Goal: Information Seeking & Learning: Understand process/instructions

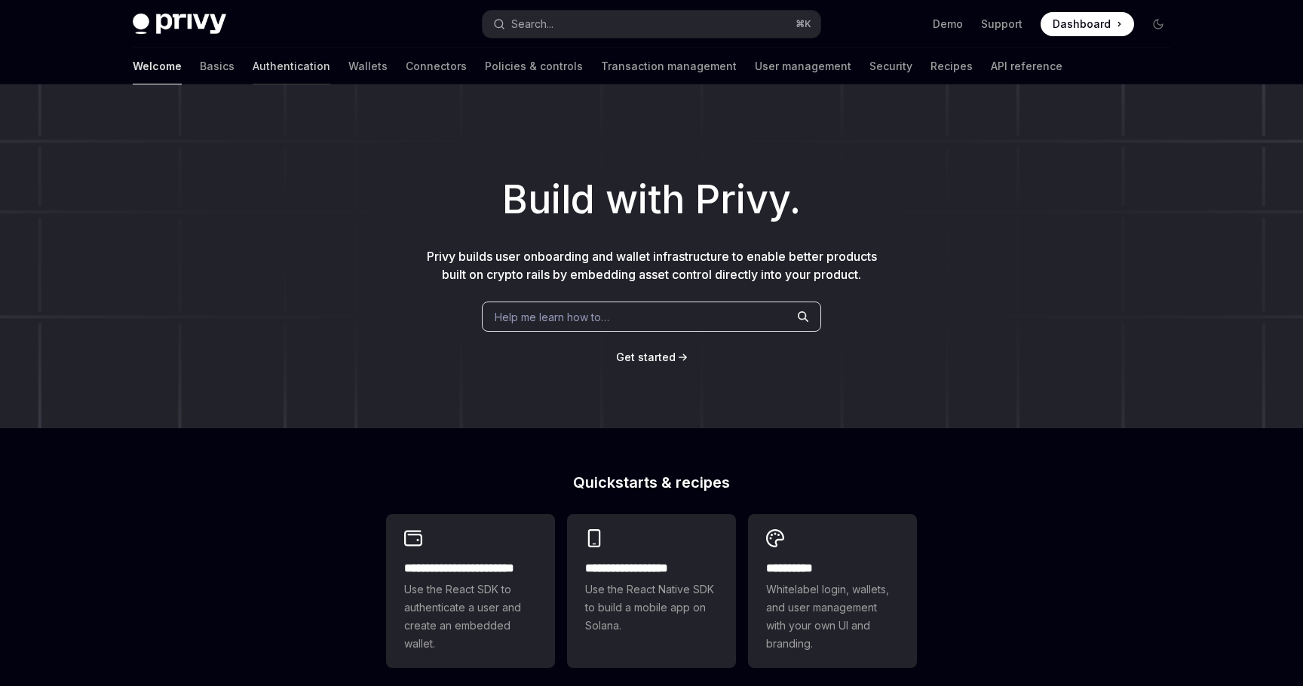
click at [253, 78] on link "Authentication" at bounding box center [292, 66] width 78 height 36
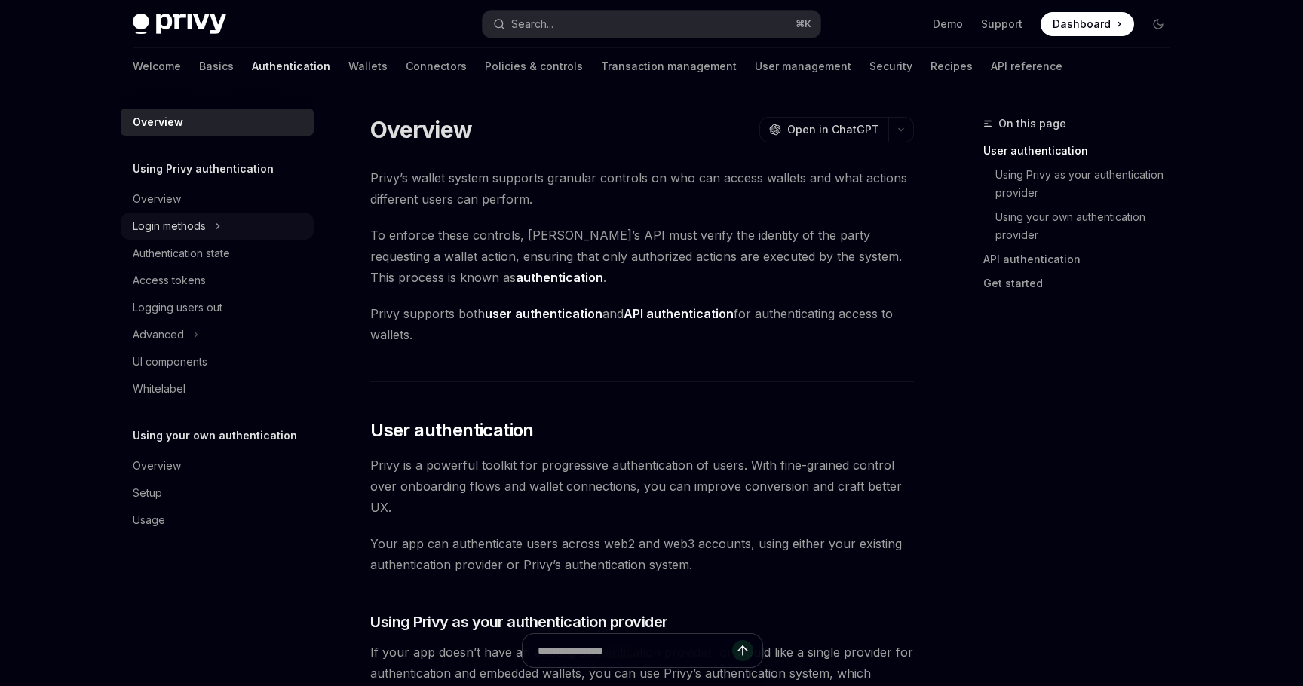
click at [213, 226] on button "Login methods" at bounding box center [217, 226] width 193 height 27
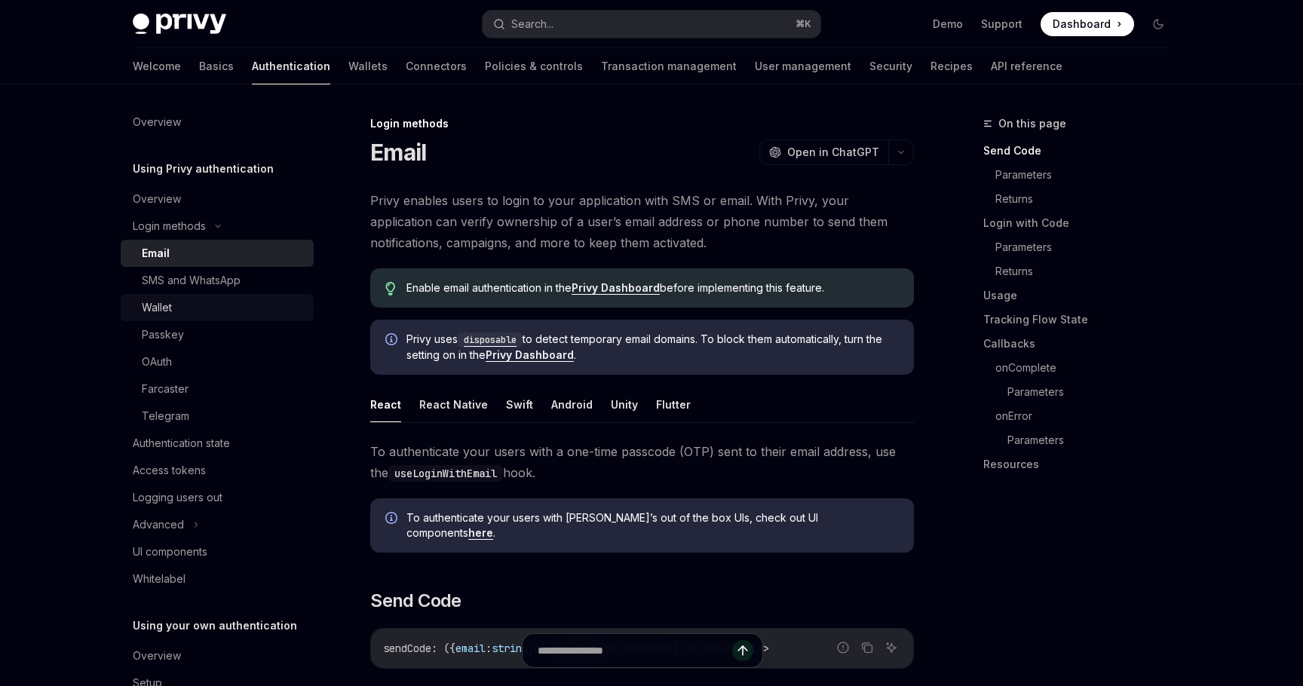
click at [195, 302] on div "Wallet" at bounding box center [223, 308] width 163 height 18
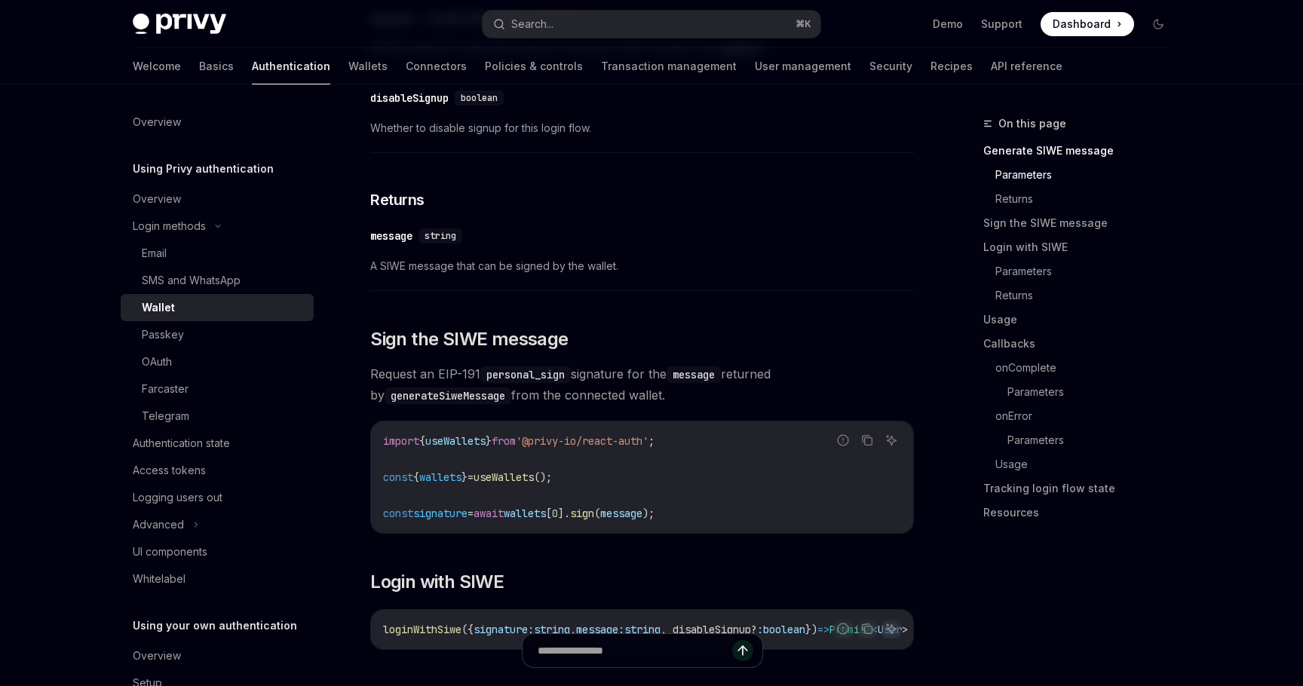
scroll to position [723, 0]
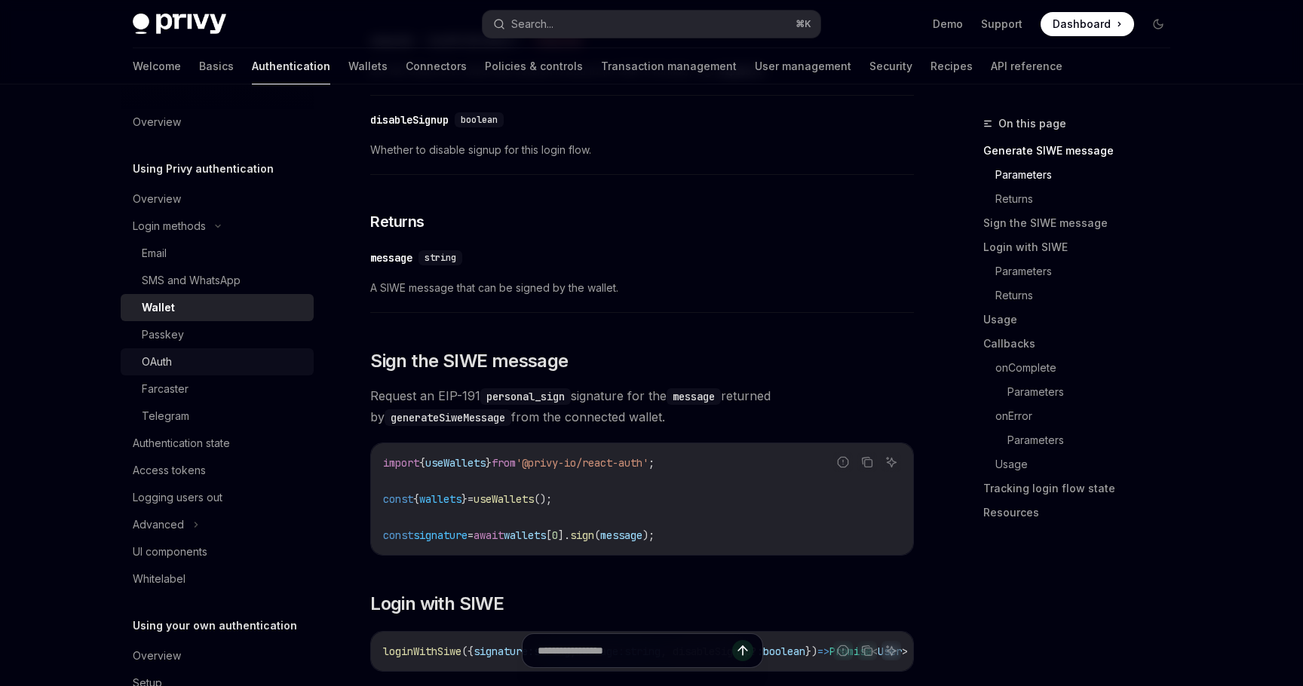
click at [219, 367] on div "OAuth" at bounding box center [223, 362] width 163 height 18
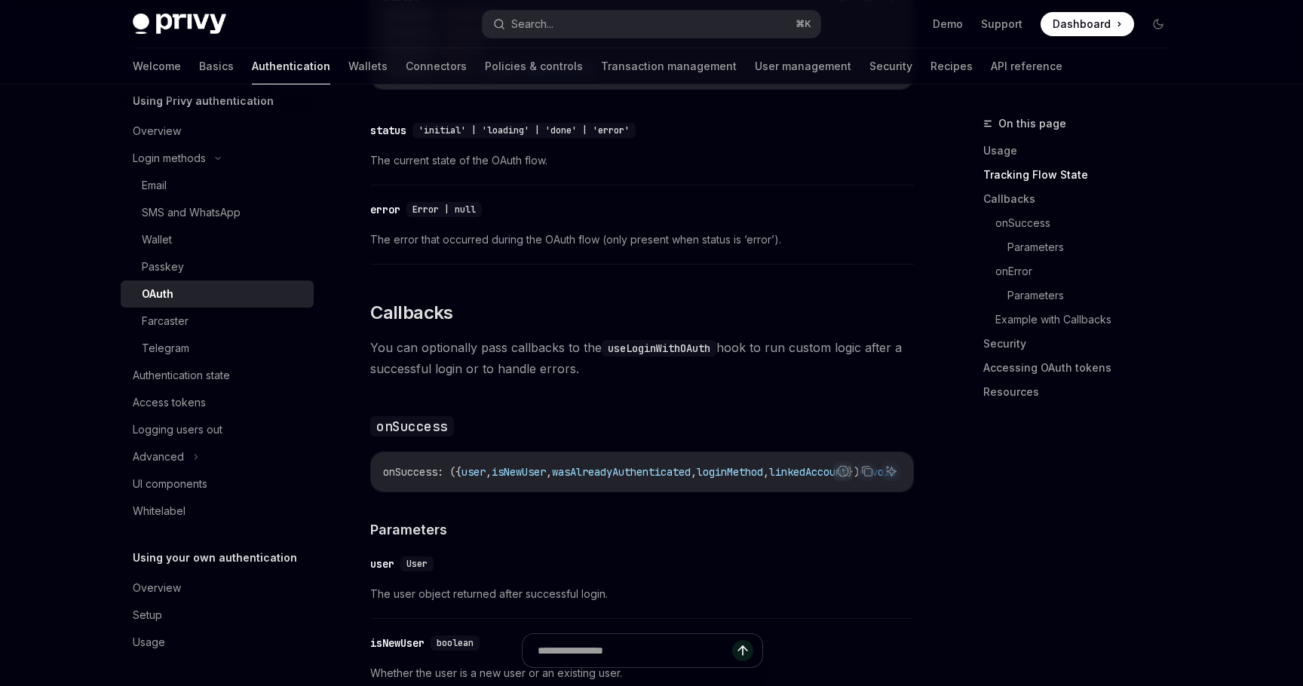
scroll to position [1727, 0]
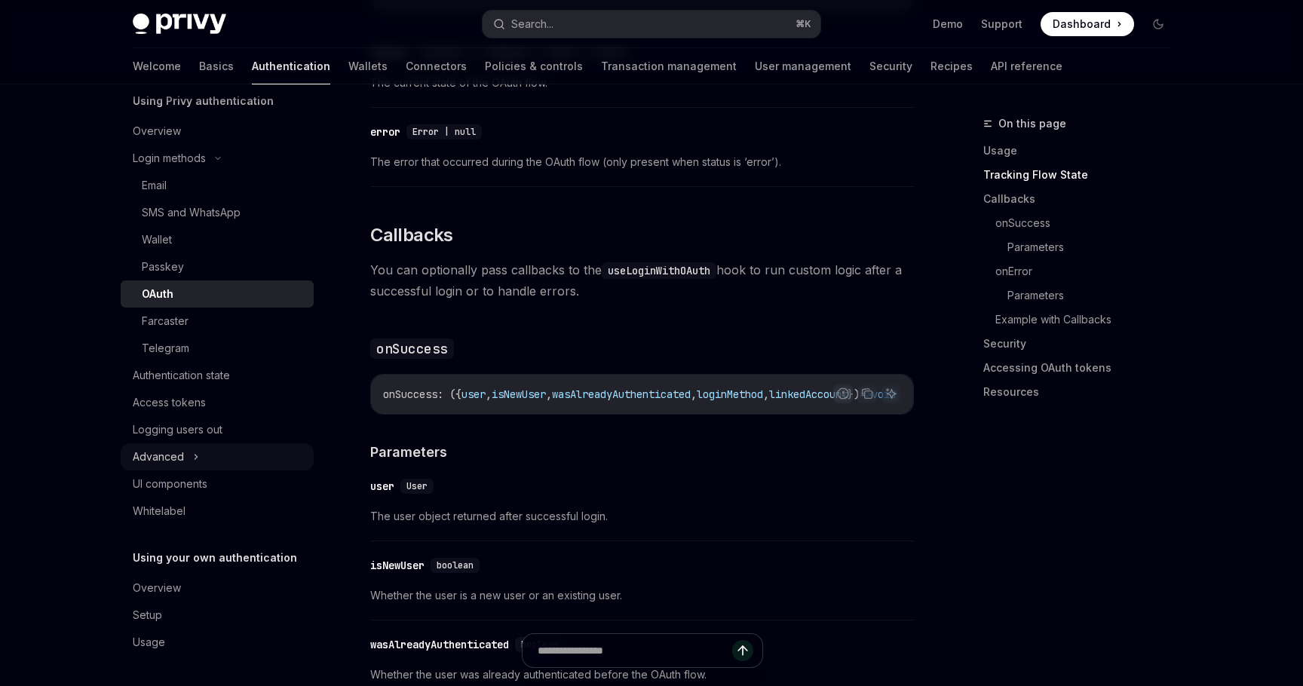
click at [195, 459] on icon at bounding box center [196, 457] width 2 height 5
click at [191, 465] on button "Advanced" at bounding box center [217, 456] width 193 height 27
click at [193, 483] on div "UI components" at bounding box center [170, 484] width 75 height 18
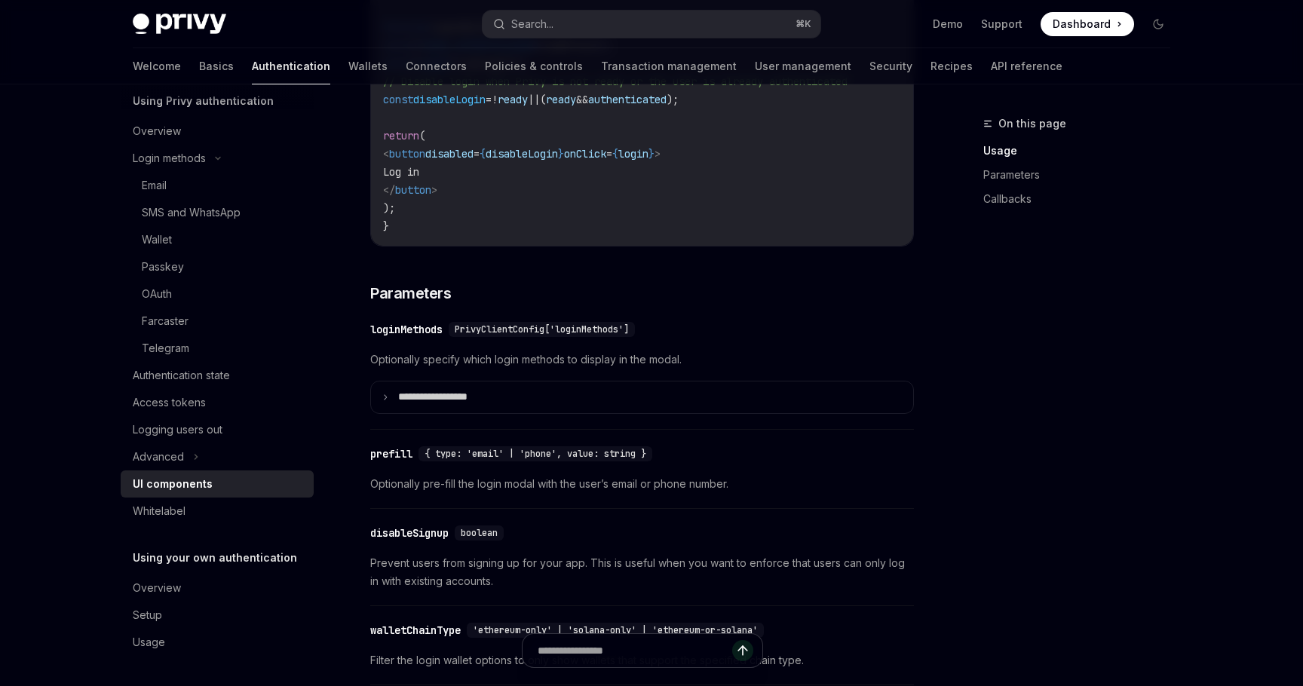
scroll to position [1201, 0]
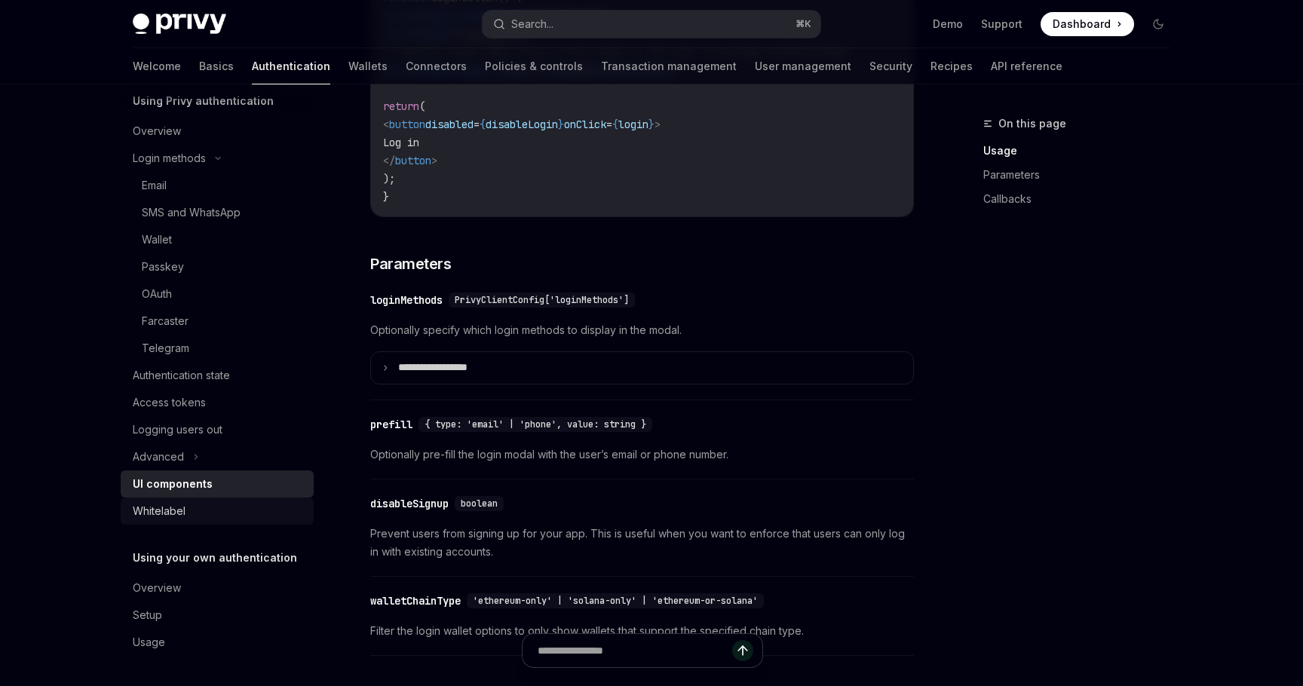
click at [232, 515] on div "Whitelabel" at bounding box center [219, 511] width 172 height 18
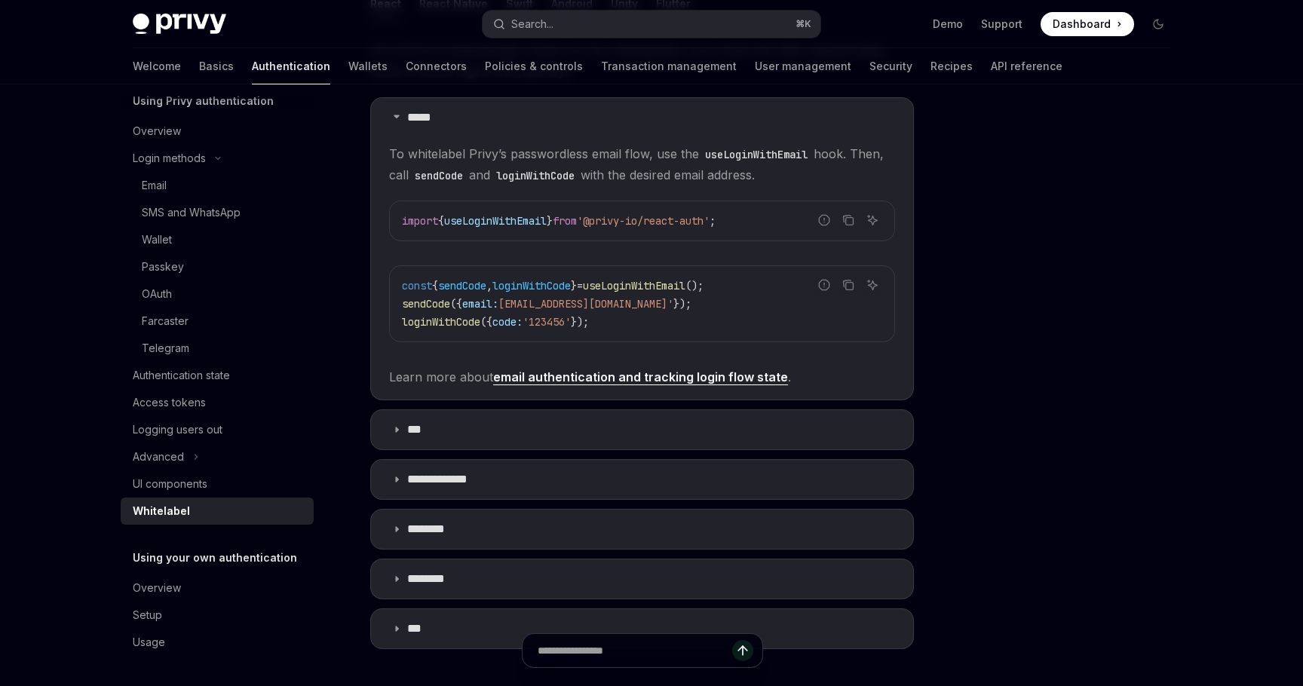
scroll to position [351, 0]
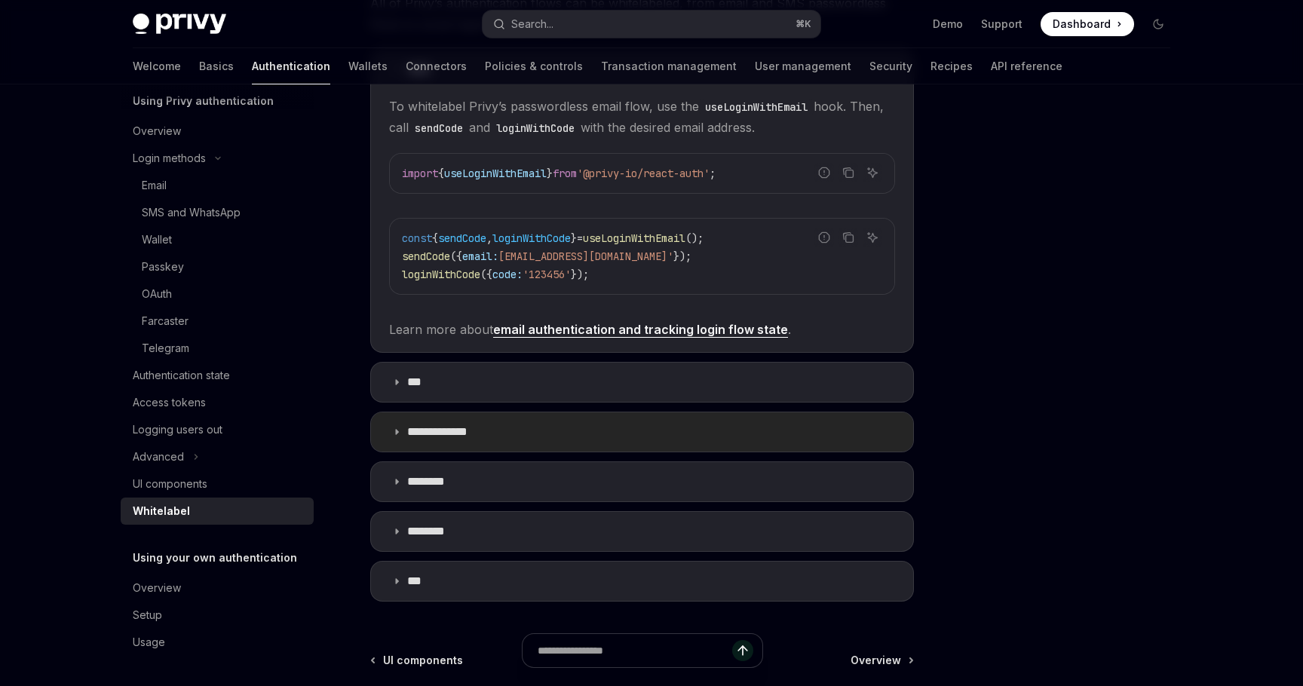
click at [496, 436] on summary "**********" at bounding box center [642, 432] width 542 height 39
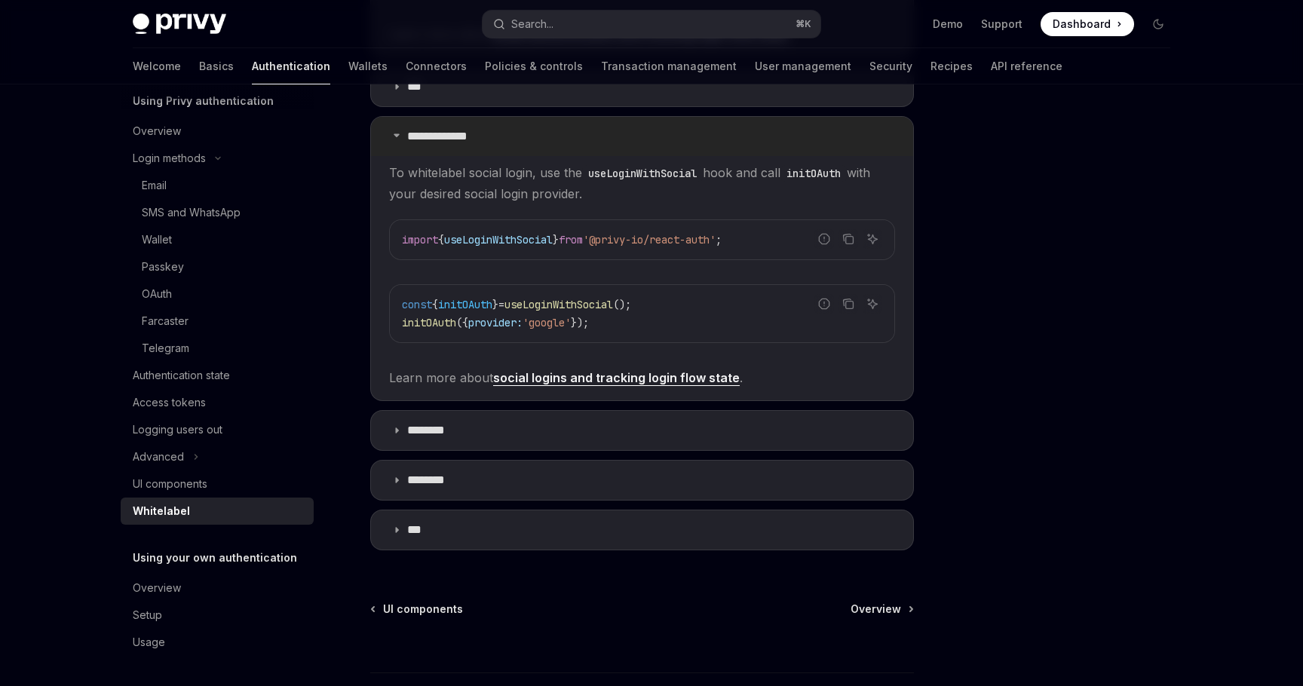
scroll to position [660, 0]
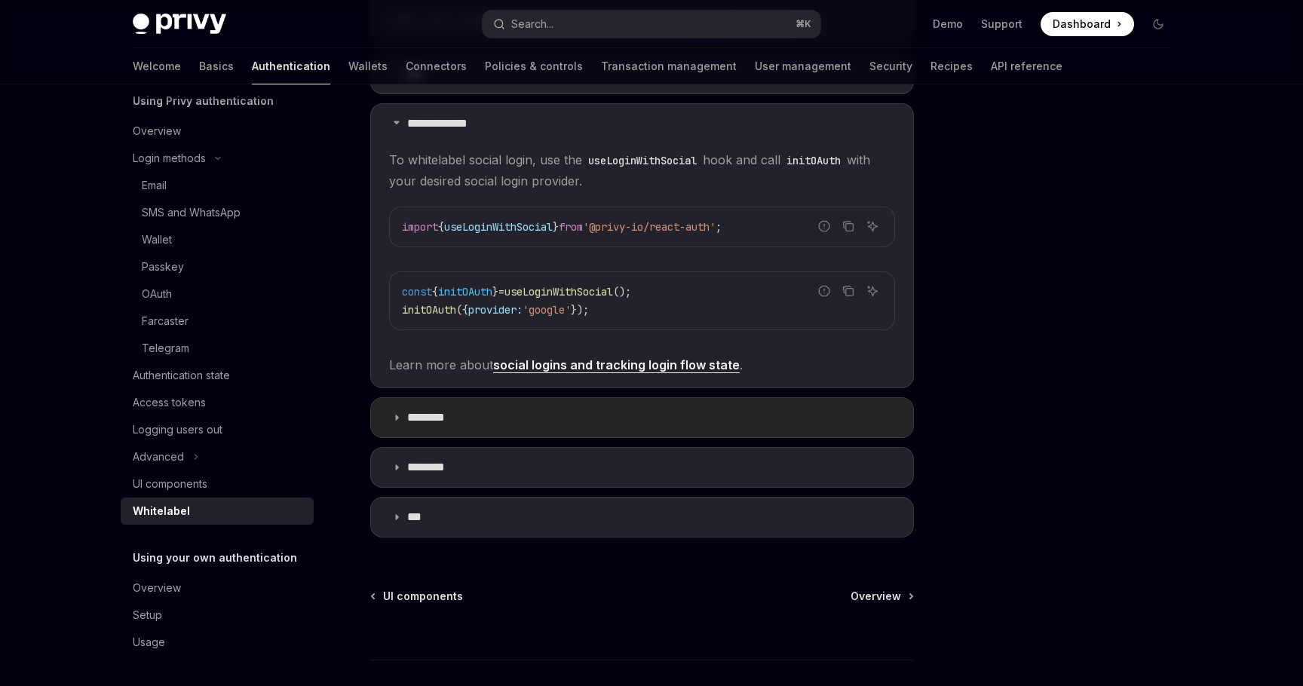
click at [497, 433] on summary "********" at bounding box center [642, 417] width 542 height 39
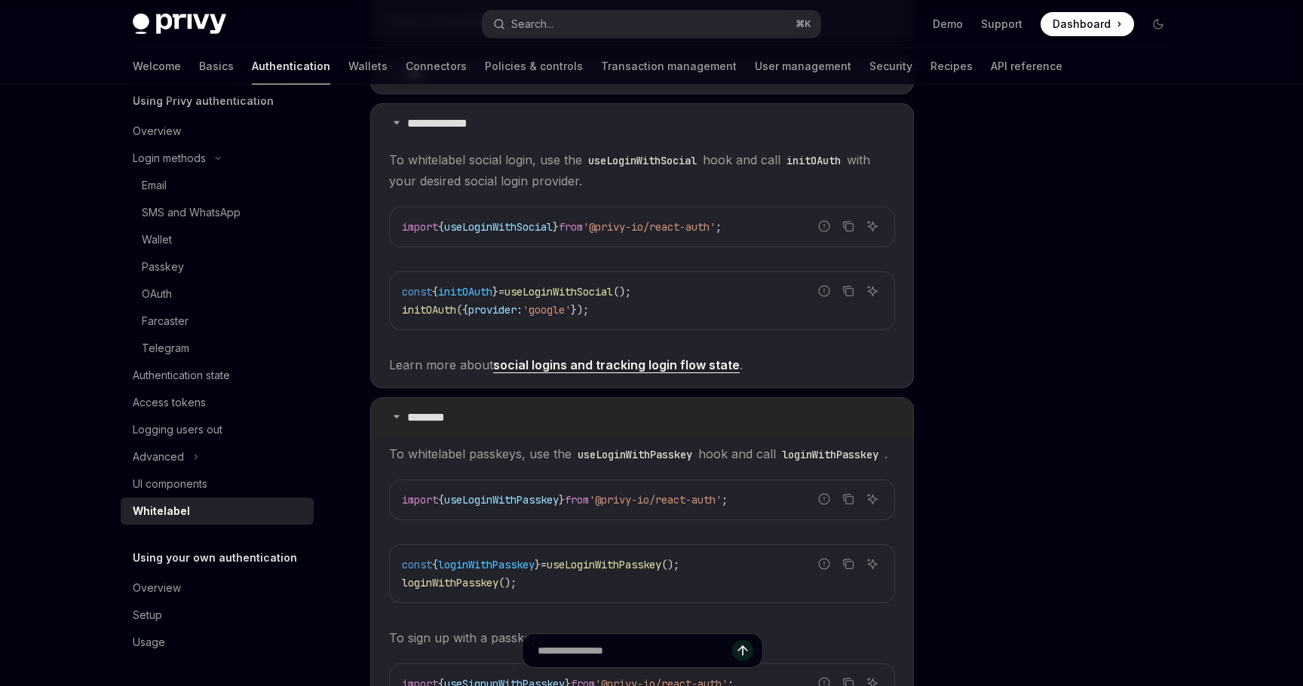
click at [497, 432] on summary "********" at bounding box center [642, 417] width 542 height 39
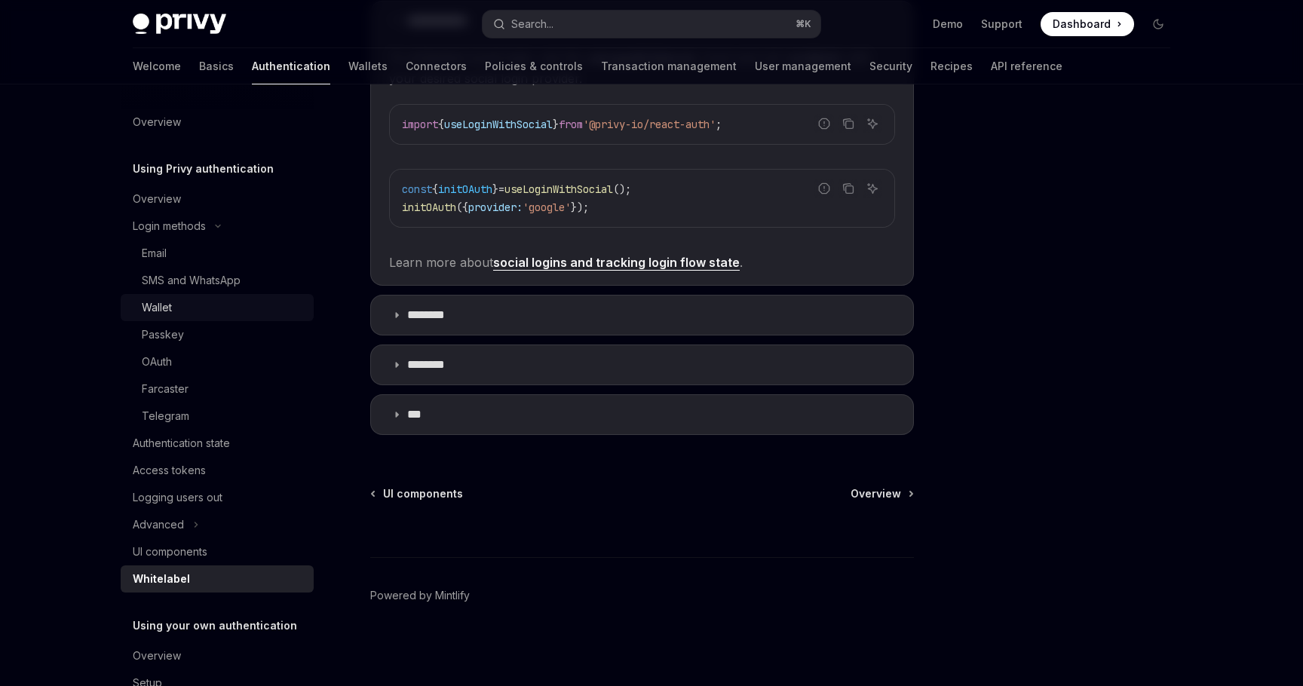
click at [206, 307] on div "Wallet" at bounding box center [223, 308] width 163 height 18
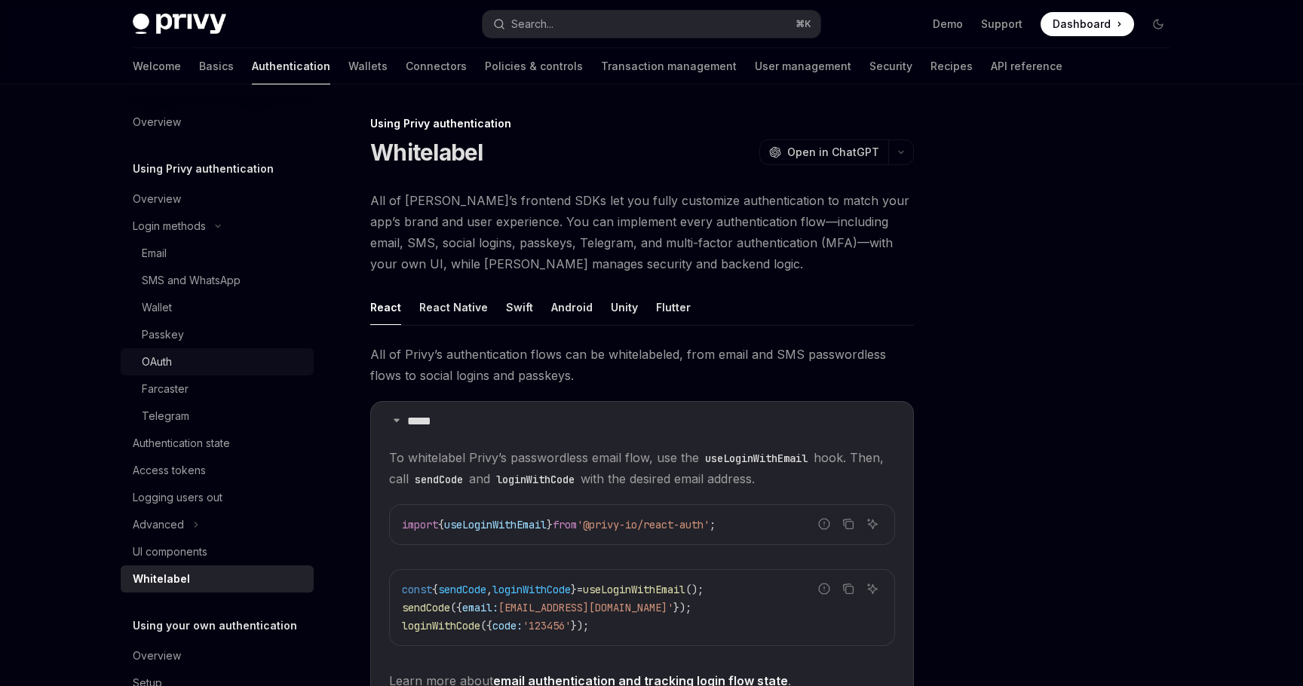
type textarea "*"
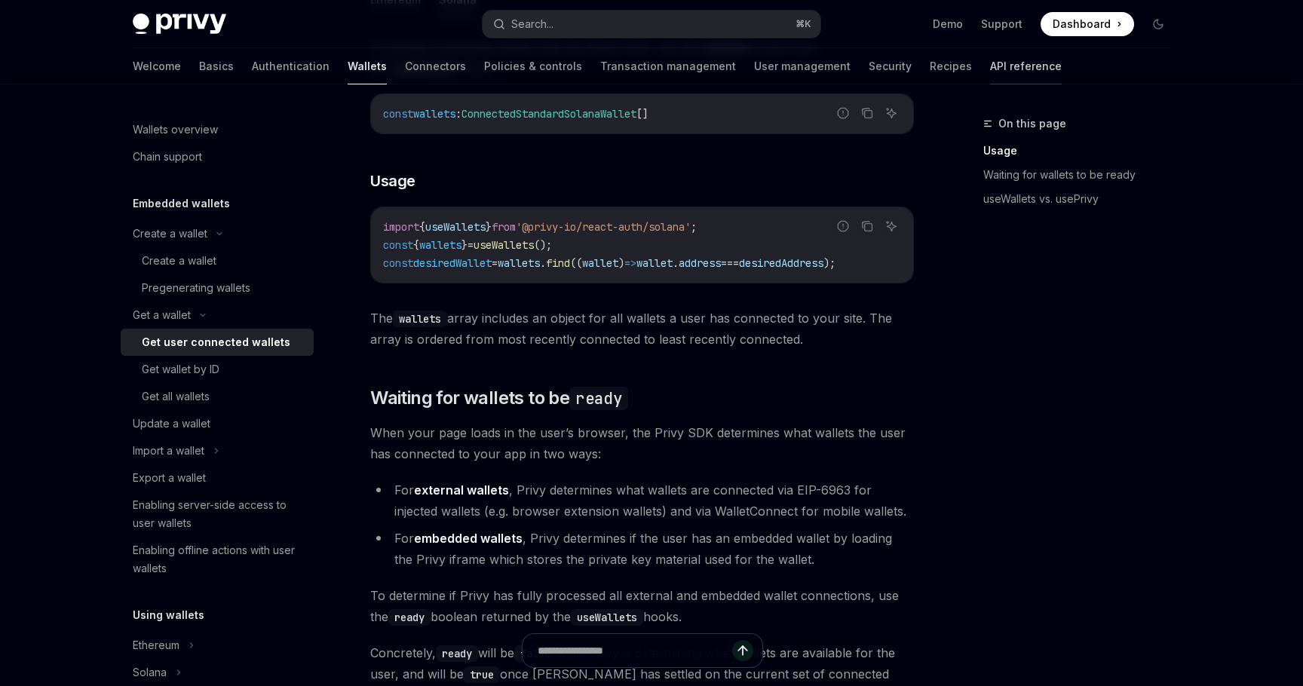
click at [990, 72] on link "API reference" at bounding box center [1026, 66] width 72 height 36
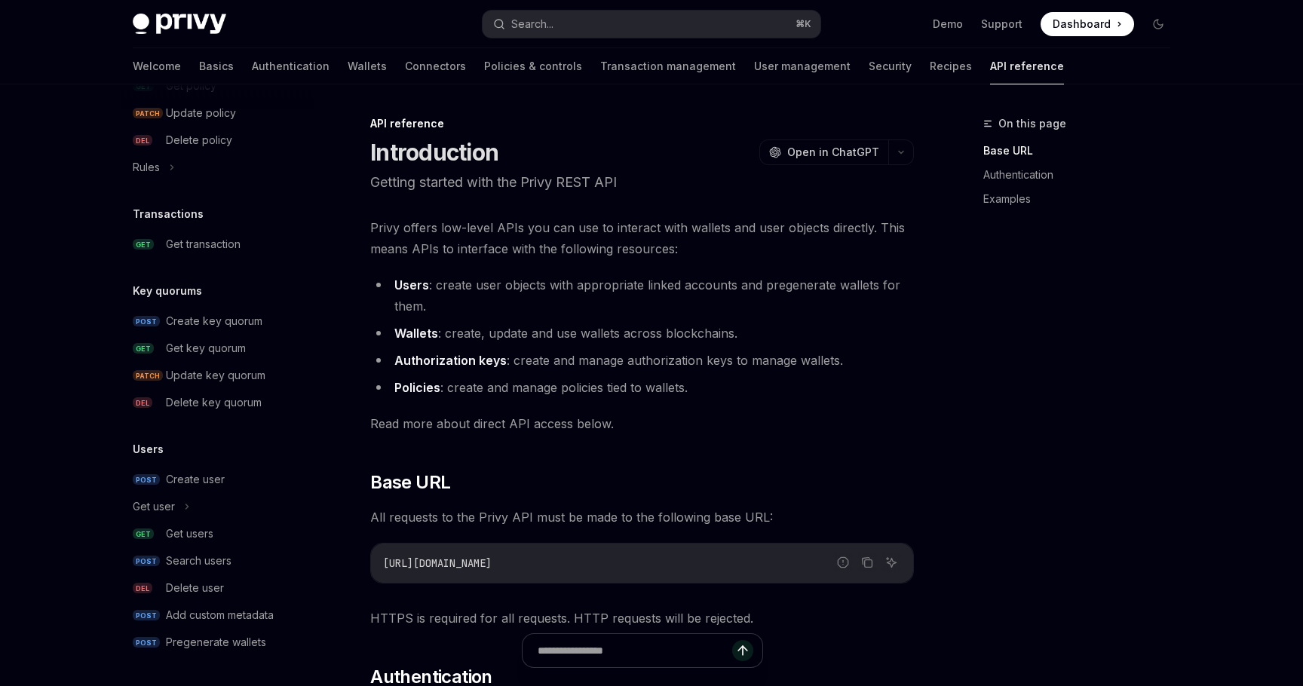
scroll to position [898, 0]
click at [869, 71] on link "Security" at bounding box center [890, 66] width 43 height 36
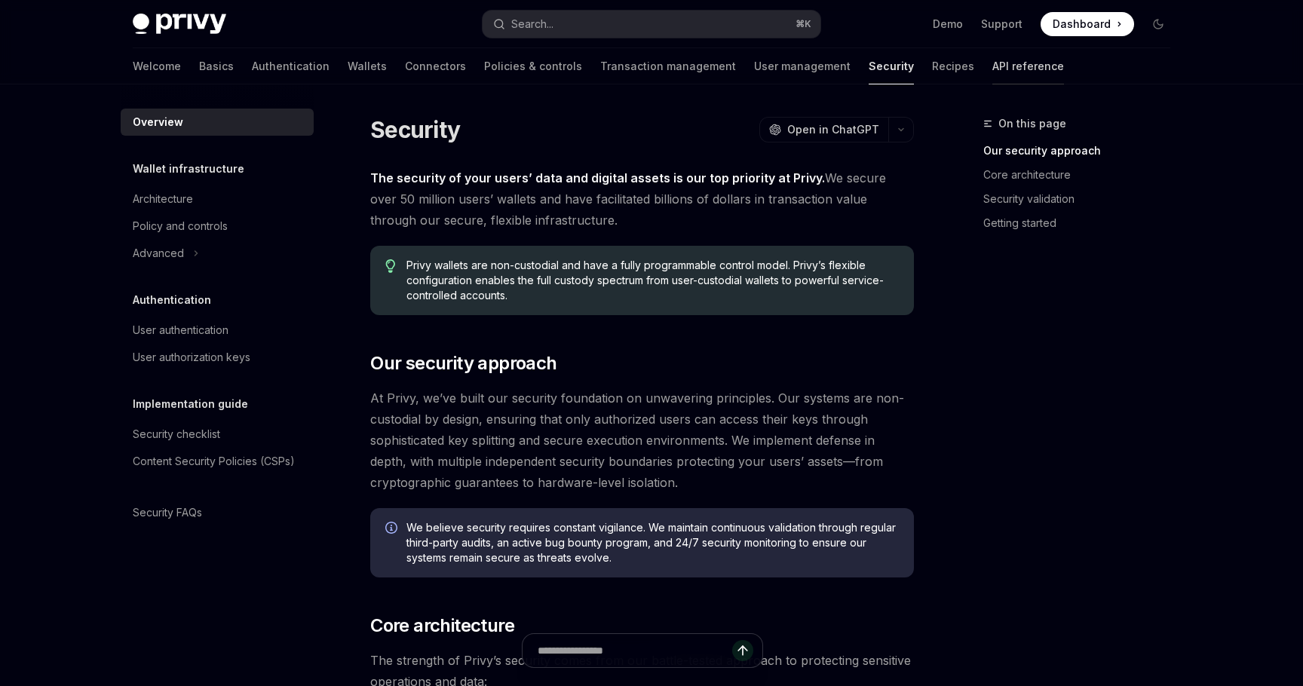
click at [993, 74] on link "API reference" at bounding box center [1029, 66] width 72 height 36
type textarea "*"
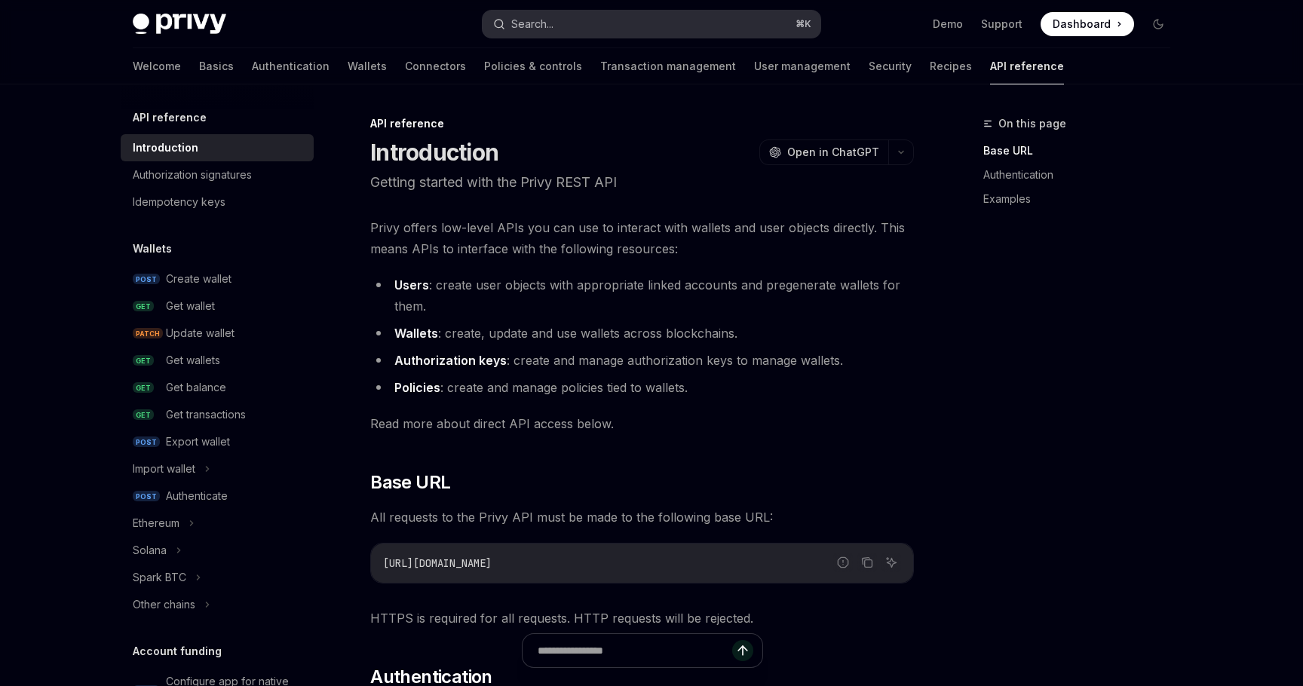
click at [713, 29] on button "Search... ⌘ K" at bounding box center [652, 24] width 338 height 27
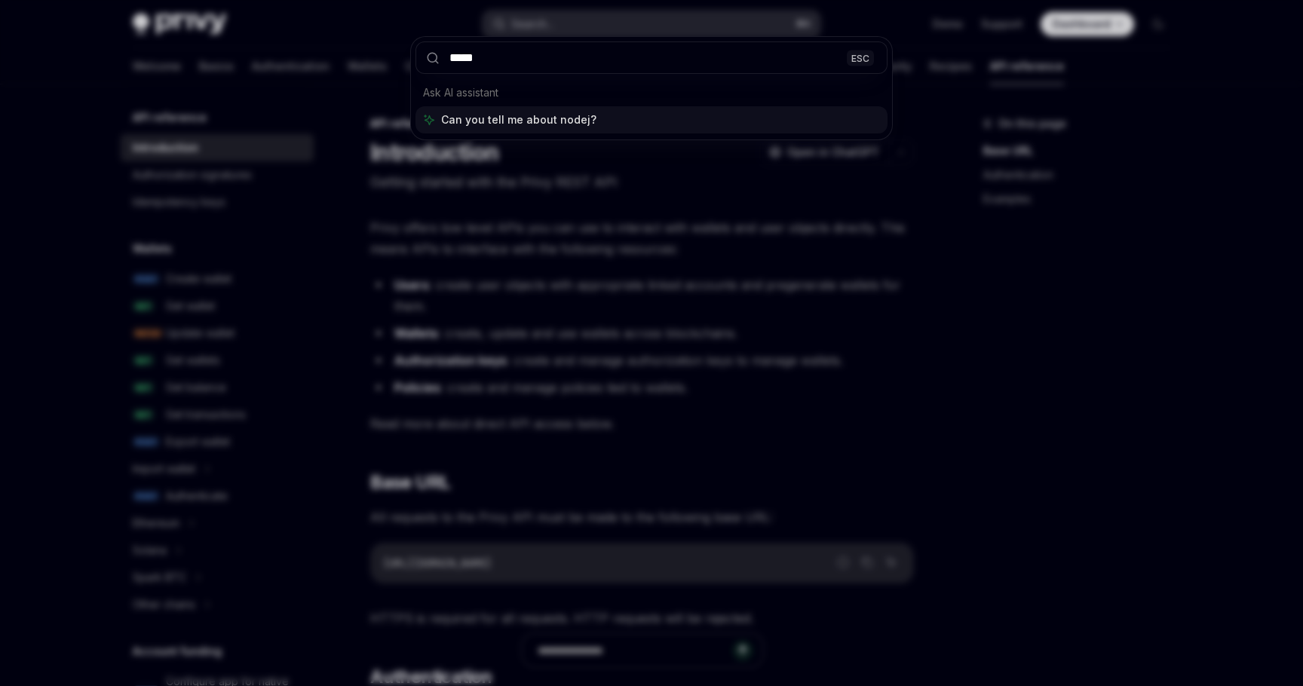
type input "******"
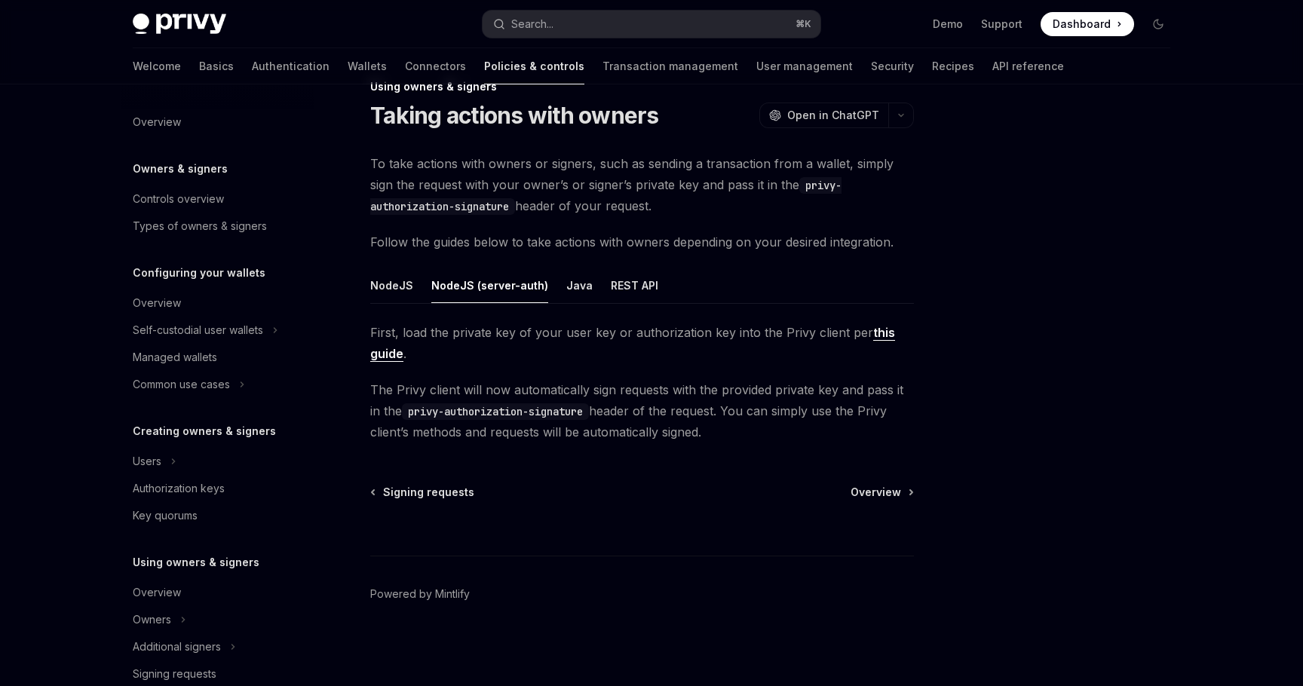
scroll to position [316, 0]
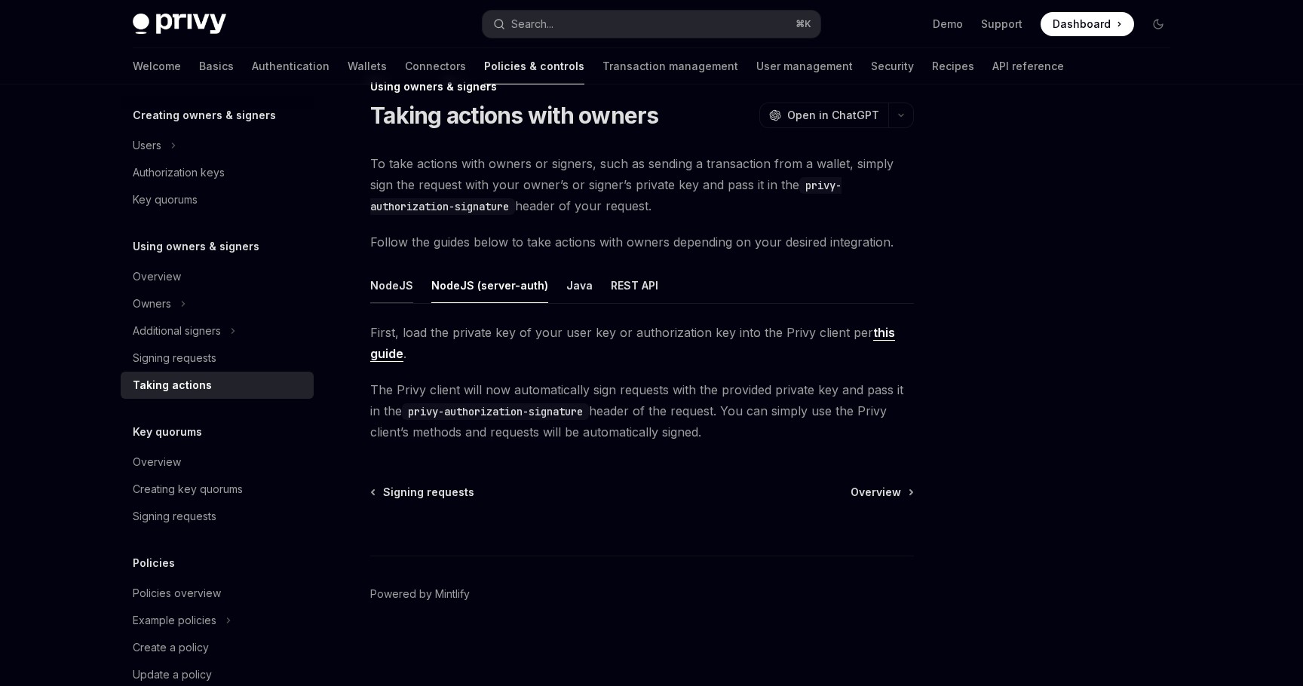
click at [392, 297] on button "NodeJS" at bounding box center [391, 285] width 43 height 35
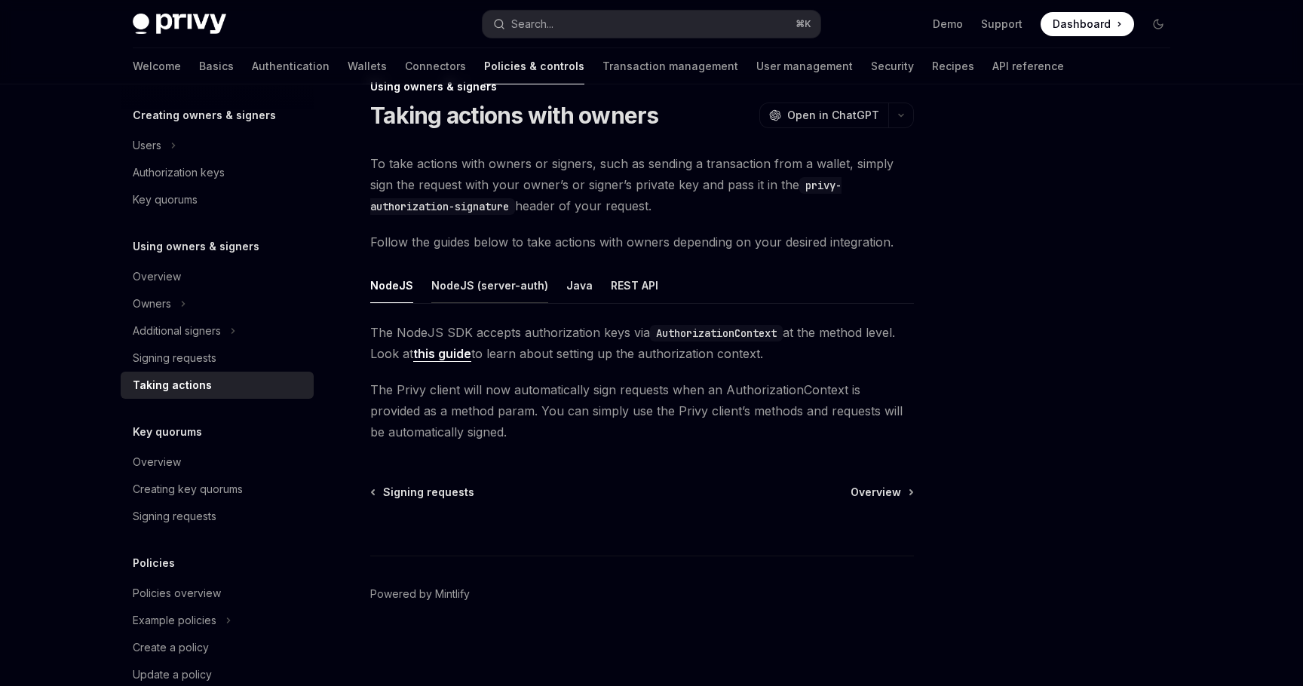
click at [456, 287] on button "NodeJS (server-auth)" at bounding box center [489, 285] width 117 height 35
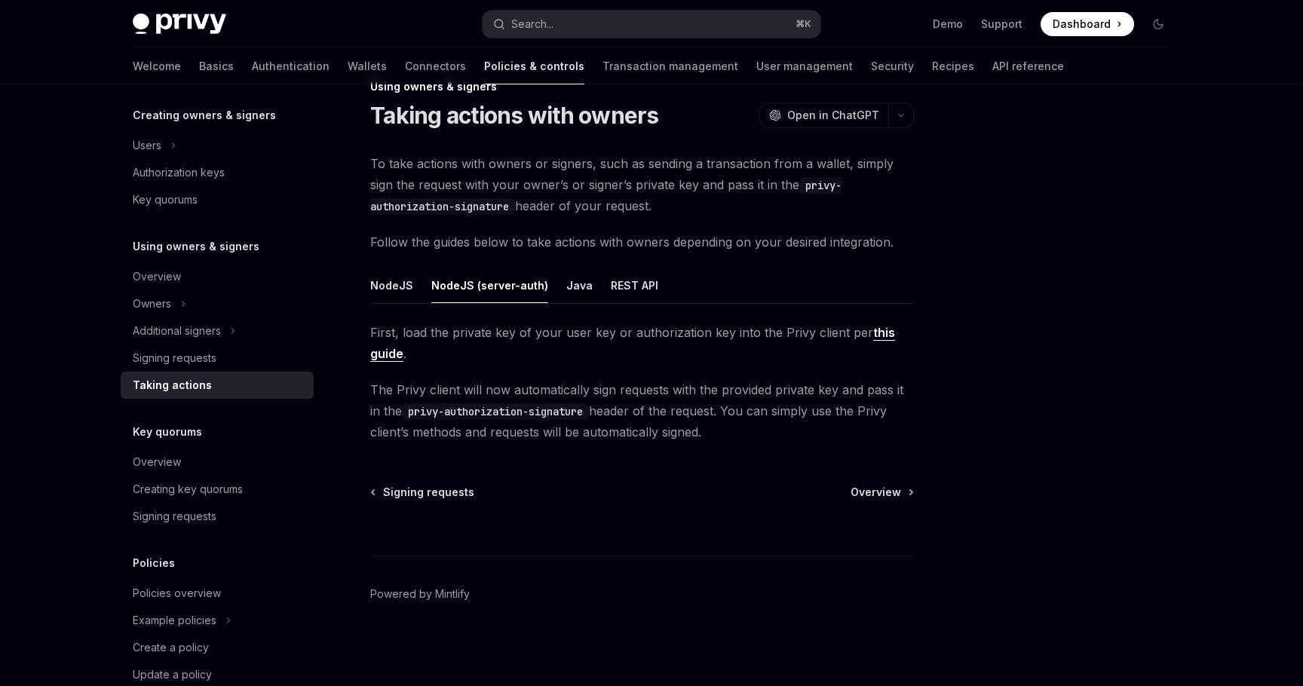
click at [585, 293] on ul "NodeJS NodeJS (server-auth) Java REST API" at bounding box center [642, 286] width 544 height 36
click at [633, 291] on button "REST API" at bounding box center [635, 285] width 48 height 35
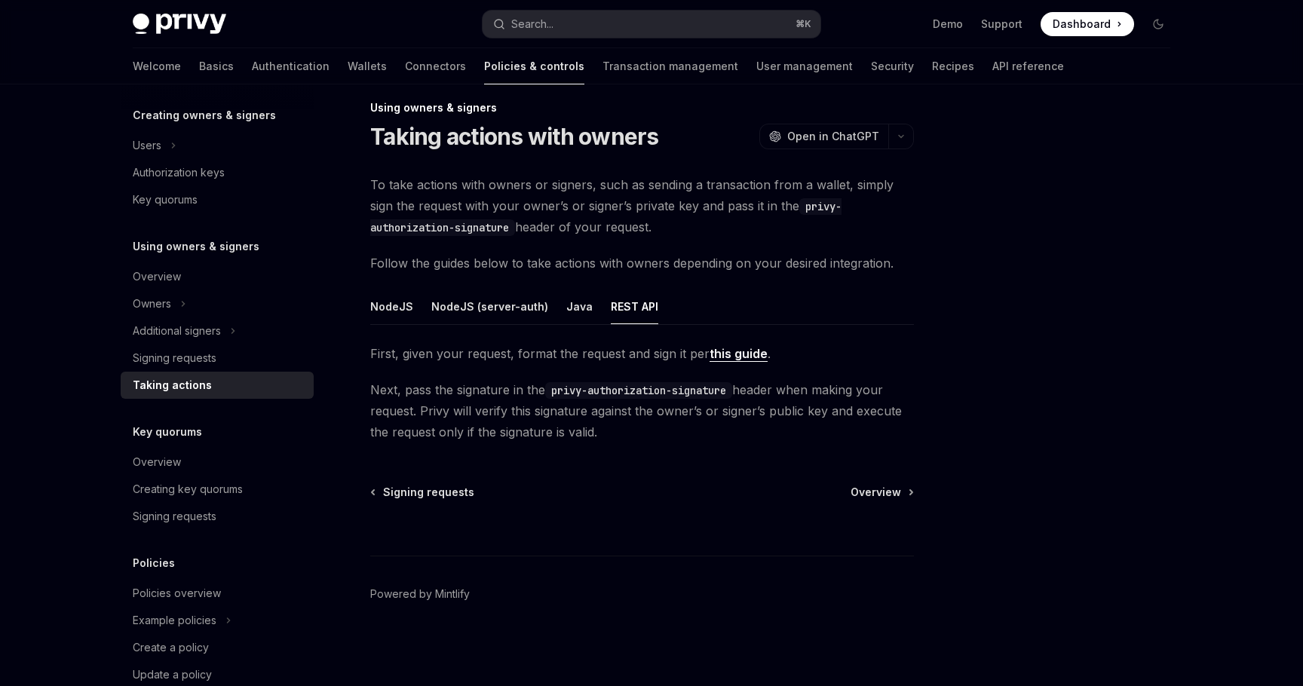
scroll to position [16, 0]
click at [456, 308] on button "NodeJS (server-auth)" at bounding box center [489, 306] width 117 height 35
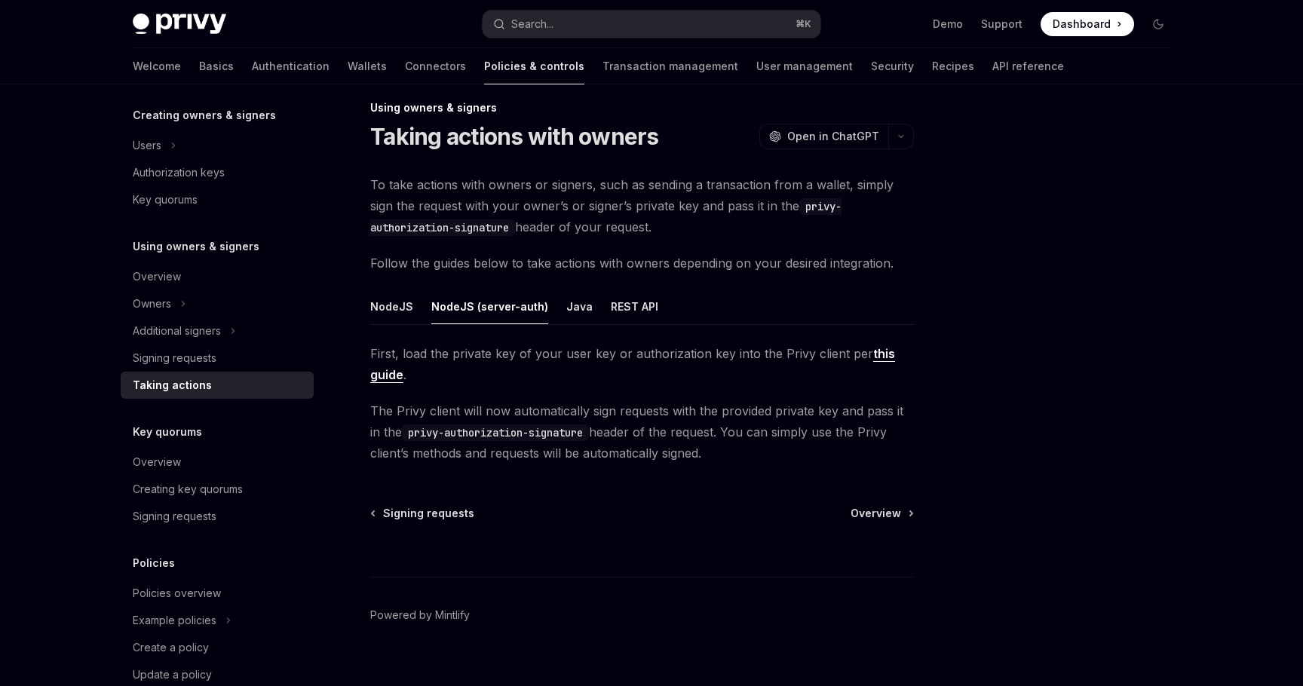
click at [391, 373] on link "this guide" at bounding box center [632, 364] width 525 height 37
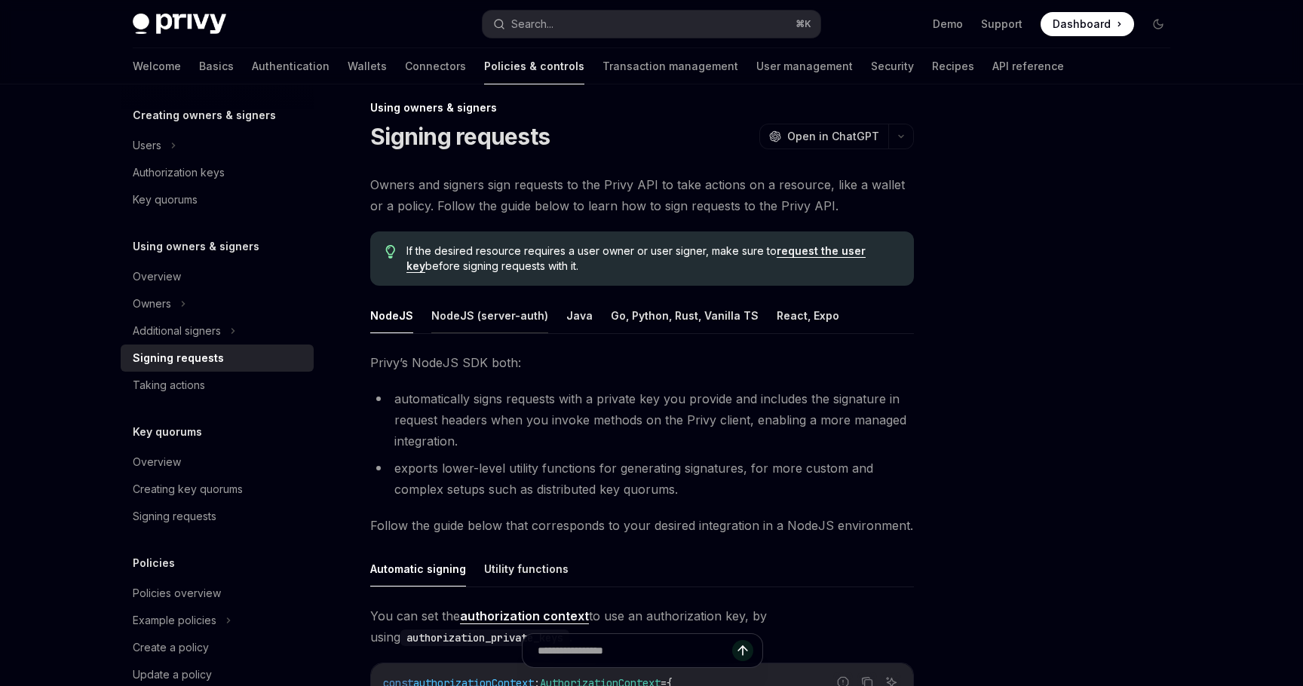
click at [506, 318] on button "NodeJS (server-auth)" at bounding box center [489, 315] width 117 height 35
type textarea "*"
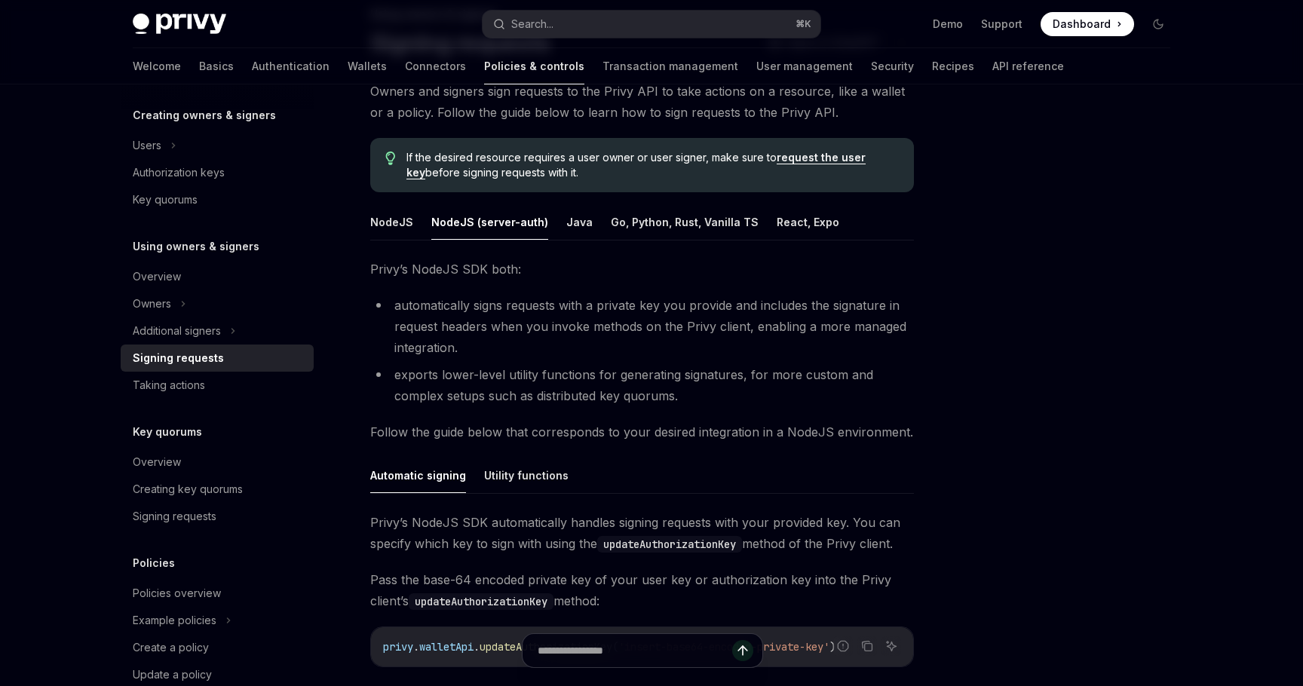
scroll to position [100, 0]
